Goal: Task Accomplishment & Management: Use online tool/utility

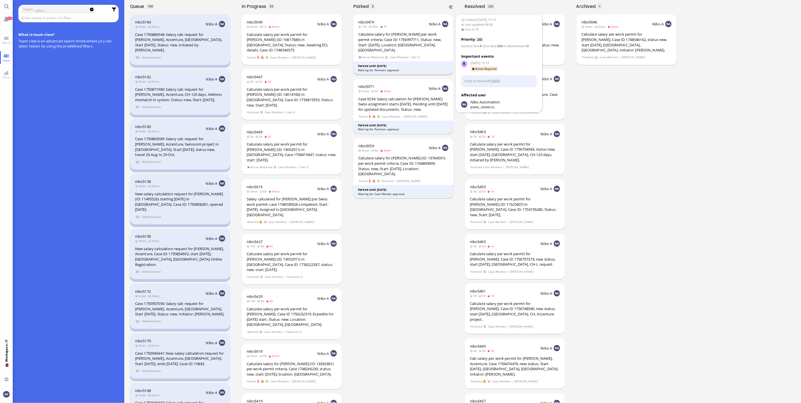
click at [388, 38] on div "Calculate salary for [PERSON_NAME] per work permit criteria; Case ID: 175699771…" at bounding box center [403, 42] width 90 height 21
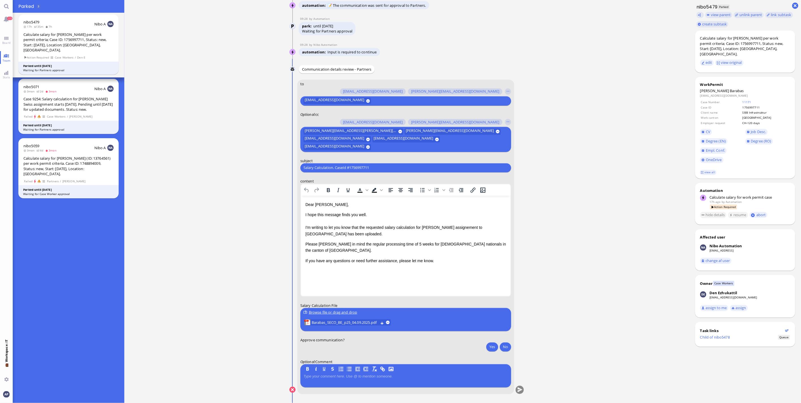
click at [191, 310] on ticket "04 Sep 17:13 by Automation Automation Calculate eligible salary for work permit…" at bounding box center [406, 201] width 565 height 403
click at [332, 322] on span "Barabas_SECO_BE_p25_04.09.2025.pdf" at bounding box center [345, 322] width 67 height 6
click at [355, 321] on span "Barabas_SECO_BE_p25_04.09.2025.pdf" at bounding box center [345, 322] width 67 height 6
click at [323, 244] on p "Please [PERSON_NAME] in mind the regular processing time of 5 weeks for [DEMOGR…" at bounding box center [405, 247] width 201 height 13
click at [490, 345] on button "Yes" at bounding box center [492, 346] width 12 height 9
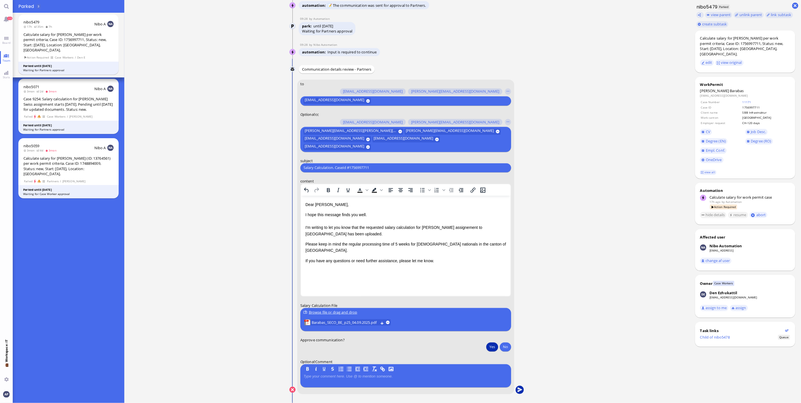
click at [515, 389] on button "submit" at bounding box center [519, 390] width 8 height 8
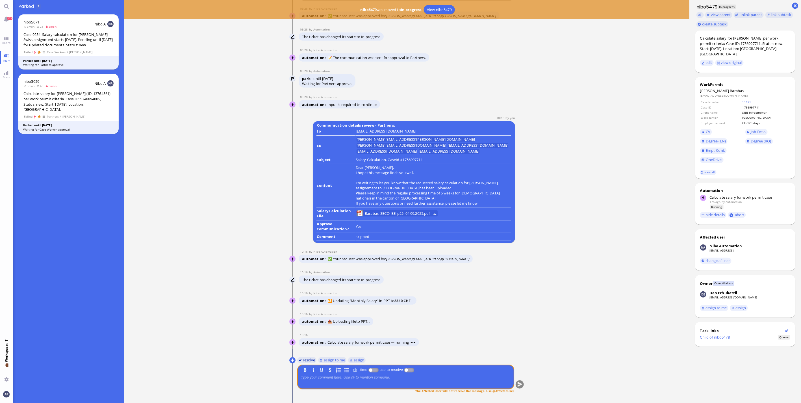
click at [310, 360] on button "resolve" at bounding box center [306, 360] width 19 height 6
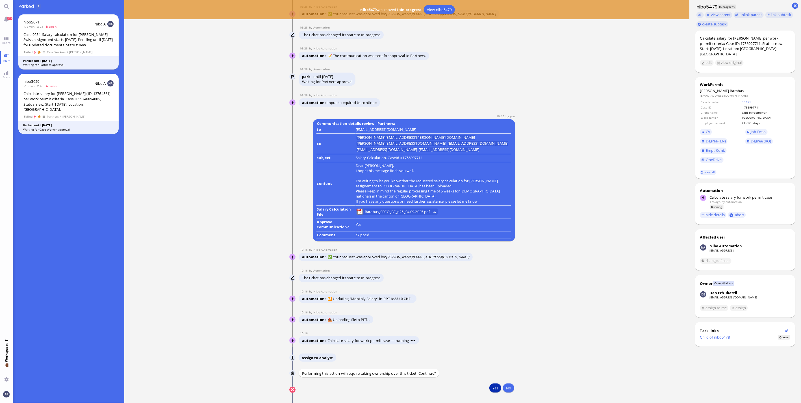
click at [493, 391] on button "Yes" at bounding box center [495, 387] width 12 height 9
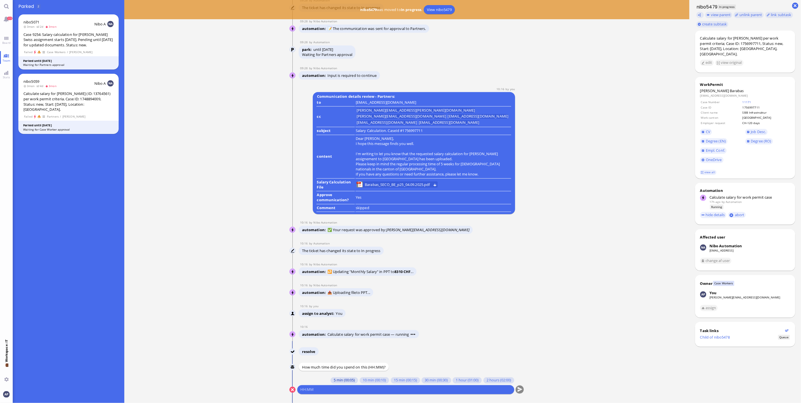
click at [341, 383] on button "5 min (00:05)" at bounding box center [343, 380] width 27 height 6
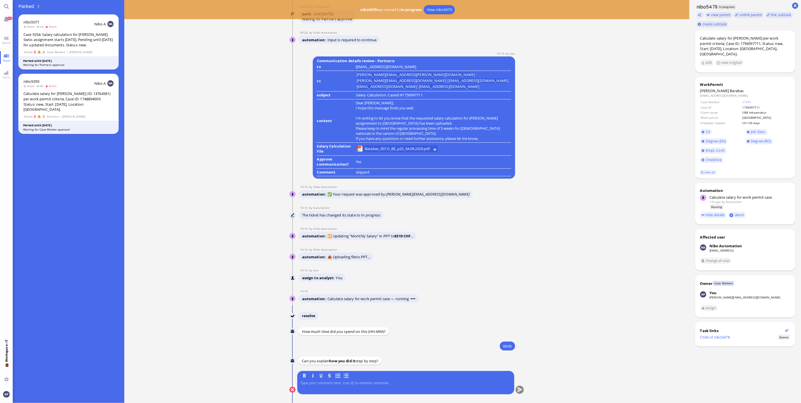
click at [334, 386] on div at bounding box center [405, 387] width 211 height 12
click at [337, 381] on p at bounding box center [405, 383] width 211 height 5
click at [515, 389] on button "submit" at bounding box center [519, 390] width 8 height 8
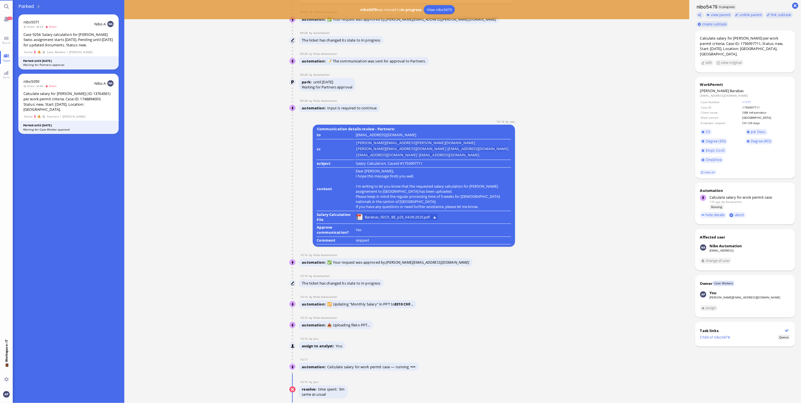
scroll to position [0, 0]
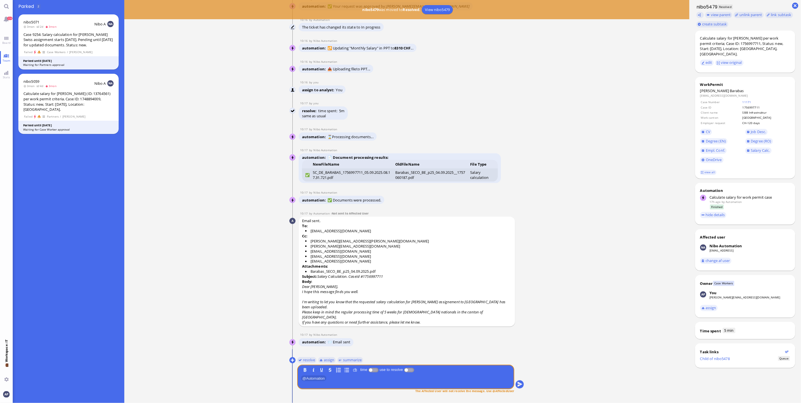
click at [153, 191] on ticket "04 Sep 17:13 by Automation Automation Calculate eligible salary for work permit…" at bounding box center [406, 201] width 565 height 403
click at [9, 42] on span "Board" at bounding box center [6, 43] width 11 height 4
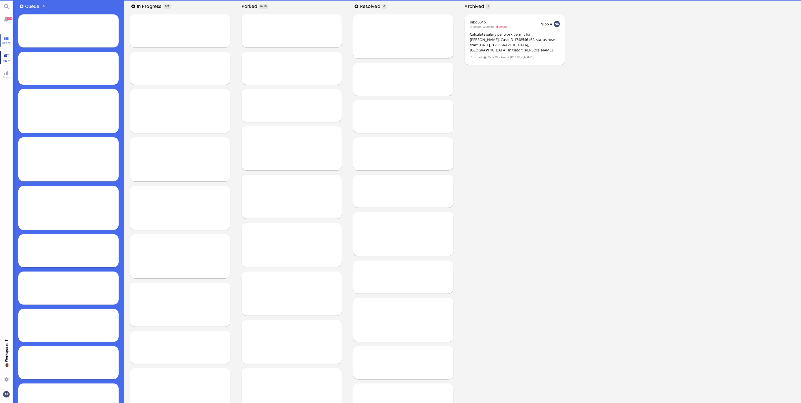
click at [5, 58] on span "Team" at bounding box center [6, 60] width 11 height 4
